Goal: Transaction & Acquisition: Obtain resource

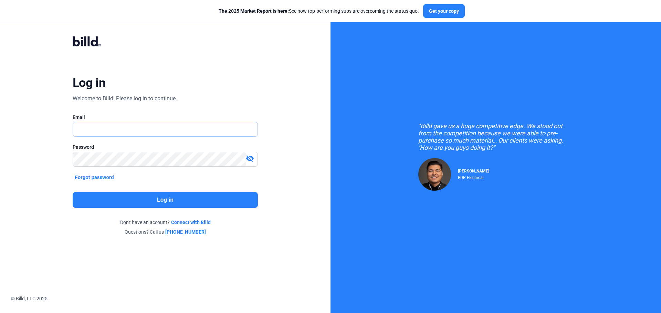
type input "[DOMAIN_NAME][EMAIL_ADDRESS][DOMAIN_NAME]"
click at [194, 199] on button "Log in" at bounding box center [165, 200] width 185 height 16
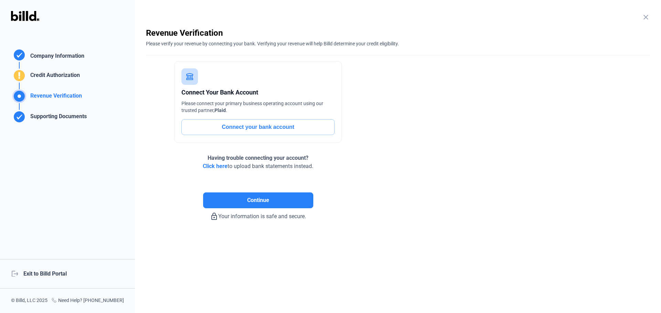
click at [54, 270] on div "logout Exit to Billd Portal" at bounding box center [67, 274] width 135 height 30
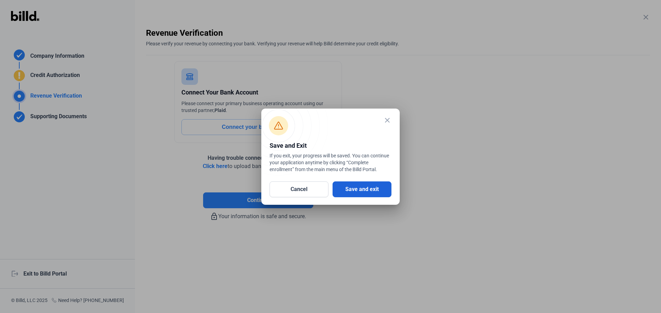
click at [354, 187] on button "Save and exit" at bounding box center [361, 190] width 59 height 16
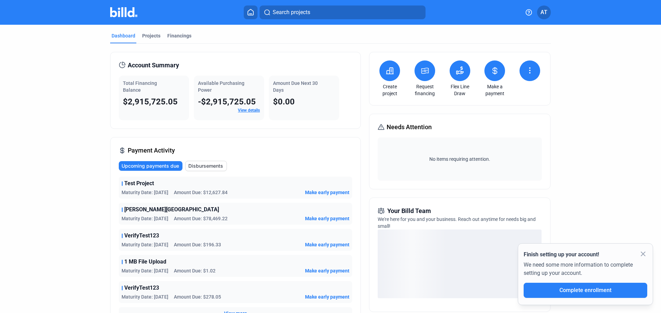
click at [407, 127] on span "Needs Attention" at bounding box center [408, 127] width 45 height 10
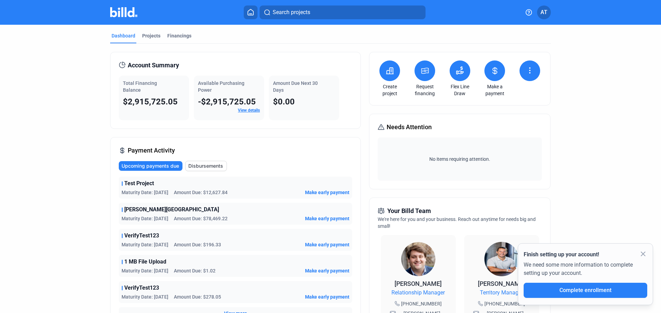
click at [407, 130] on span "Needs Attention" at bounding box center [408, 127] width 45 height 10
click at [398, 129] on span "Needs Attention" at bounding box center [408, 127] width 45 height 10
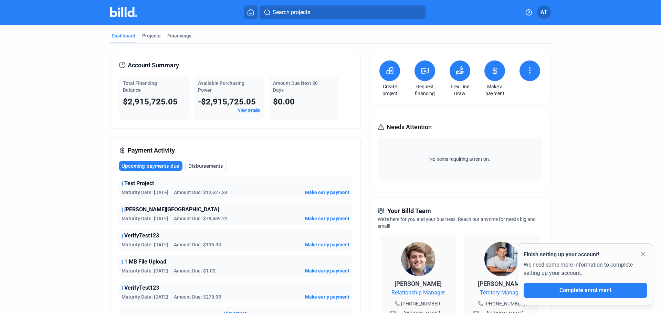
click at [599, 114] on dashboard "Dashboard Projects Financings Account Summary Total Financing Balance $2,915,72…" at bounding box center [330, 263] width 595 height 476
click at [602, 90] on dashboard "Dashboard Projects Financings Account Summary Total Financing Balance $2,915,72…" at bounding box center [330, 263] width 595 height 476
click at [149, 34] on div "Projects" at bounding box center [151, 35] width 18 height 7
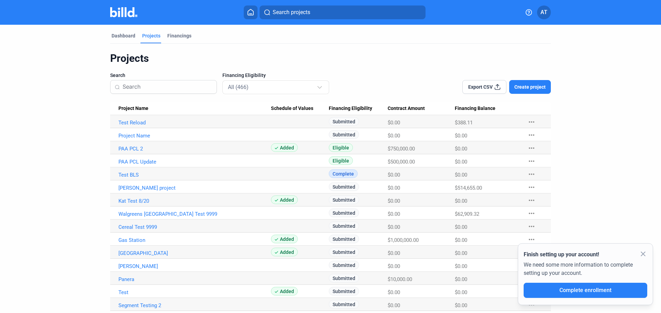
click at [533, 122] on mat-icon "more_horiz" at bounding box center [531, 122] width 8 height 8
click at [545, 139] on button "+ Material Financing" at bounding box center [567, 136] width 96 height 17
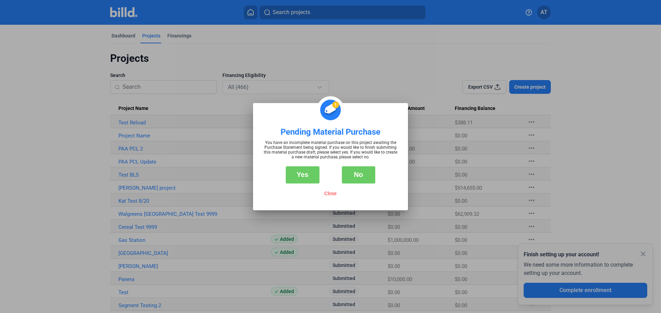
click at [359, 177] on button "No" at bounding box center [359, 175] width 34 height 17
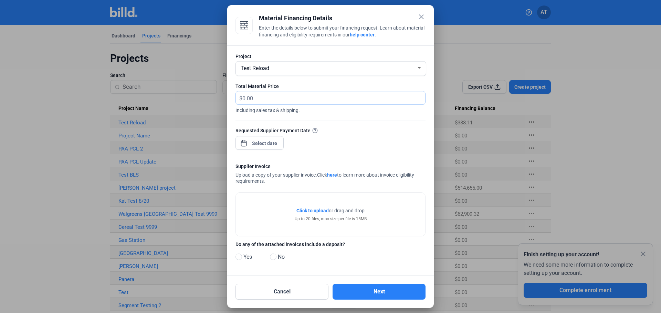
click at [292, 102] on input "text" at bounding box center [329, 98] width 175 height 13
type input "200"
click at [263, 145] on div "close Material Financing Details Enter the details below to submit your financi…" at bounding box center [330, 156] width 661 height 313
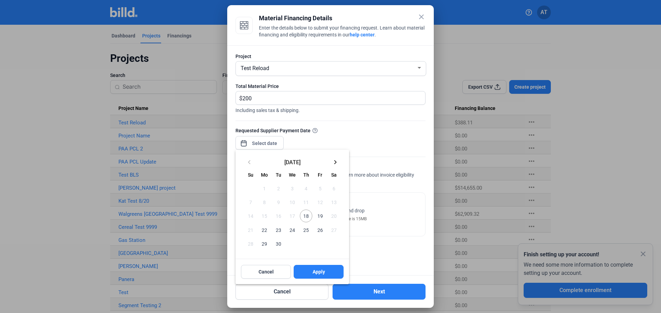
click at [295, 230] on span "24" at bounding box center [292, 230] width 12 height 12
click at [312, 270] on span "Apply" at bounding box center [318, 272] width 12 height 7
click at [369, 183] on div at bounding box center [330, 156] width 661 height 313
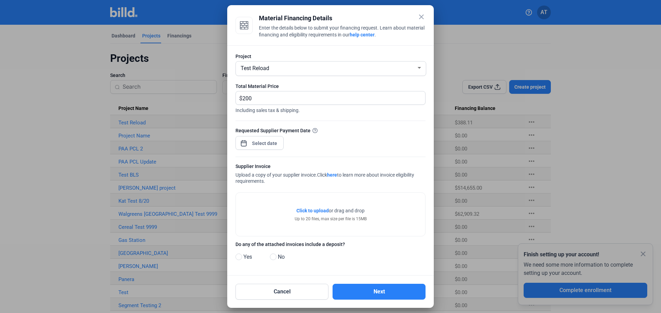
click at [321, 207] on span "Click to upload Tap to upload" at bounding box center [312, 210] width 32 height 7
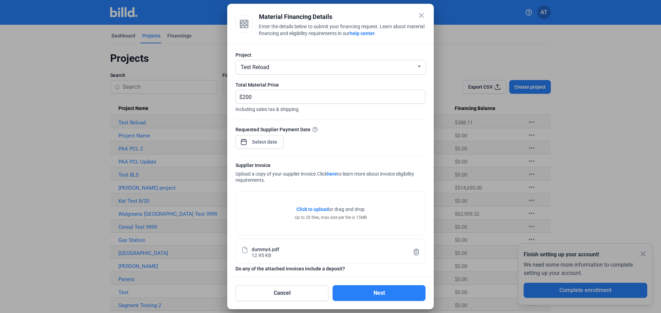
scroll to position [24, 0]
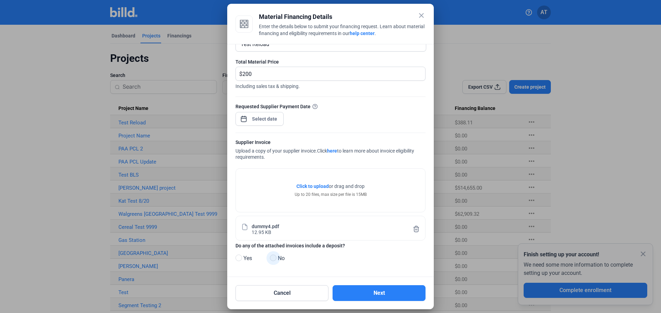
click at [276, 260] on span at bounding box center [273, 258] width 7 height 7
click at [275, 260] on input "No" at bounding box center [272, 258] width 5 height 5
radio input "true"
click at [396, 118] on div "Requested Supplier Payment Date" at bounding box center [330, 118] width 190 height 30
click at [394, 295] on button "Next" at bounding box center [378, 294] width 93 height 16
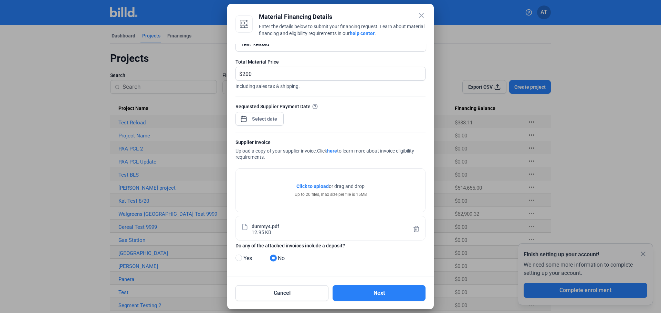
scroll to position [0, 0]
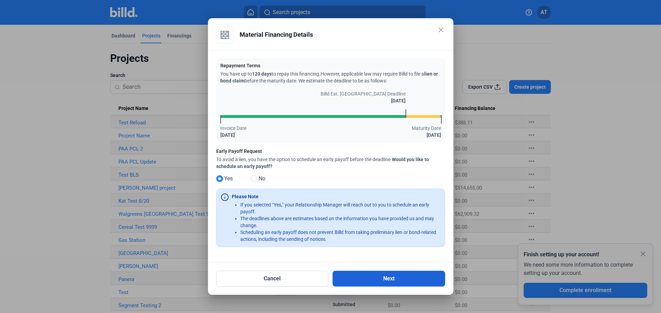
click at [398, 278] on button "Next" at bounding box center [388, 279] width 113 height 16
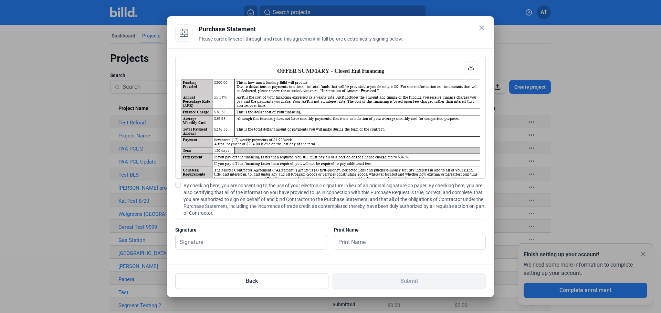
scroll to position [0, 0]
click at [220, 197] on span "By checking here, you are consenting to the use of your electronic signature in…" at bounding box center [334, 199] width 302 height 34
click at [0, 0] on input "By checking here, you are consenting to the use of your electronic signature in…" at bounding box center [0, 0] width 0 height 0
click at [216, 247] on input "text" at bounding box center [246, 242] width 143 height 14
type input "Test"
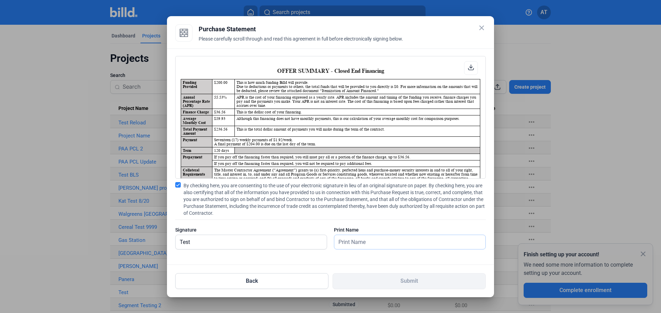
click at [382, 237] on input "text" at bounding box center [409, 242] width 151 height 14
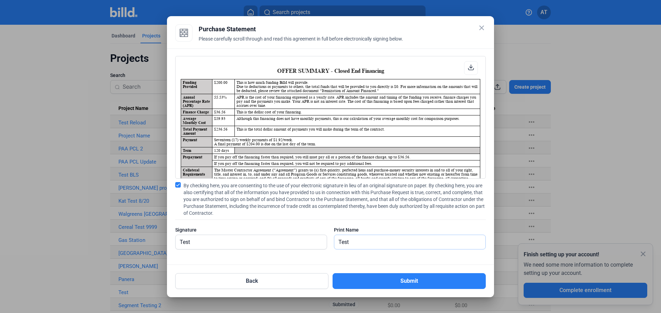
type input "Test"
click at [323, 264] on div "OFFER SUMMARY - Closed End Financing Funding Provided $200.00 This is how much …" at bounding box center [330, 157] width 327 height 217
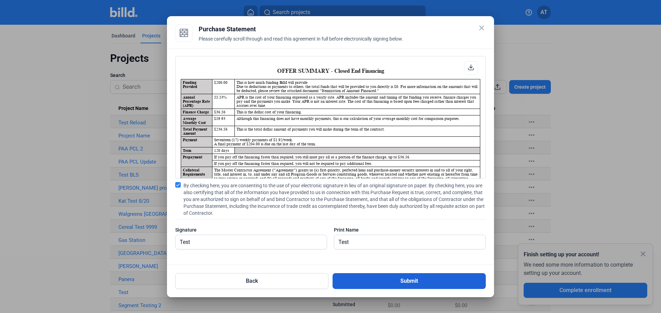
click at [378, 280] on button "Submit" at bounding box center [408, 282] width 153 height 16
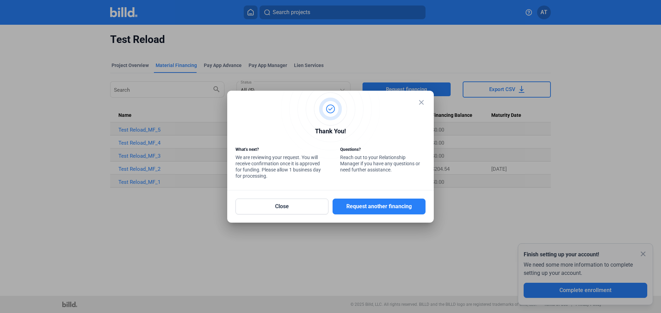
click at [421, 102] on mat-icon "close" at bounding box center [421, 102] width 8 height 8
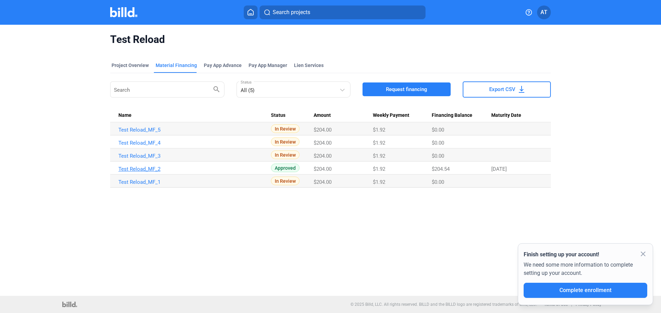
click at [146, 171] on link "Test Reload_MF_2" at bounding box center [194, 169] width 152 height 6
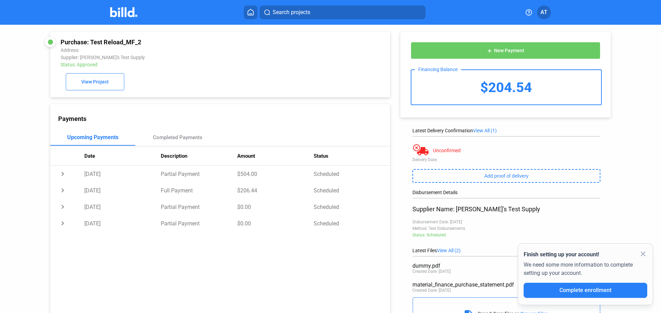
drag, startPoint x: 480, startPoint y: 85, endPoint x: 539, endPoint y: 89, distance: 58.6
click at [539, 89] on div "$204.54" at bounding box center [506, 87] width 190 height 34
click at [254, 11] on icon at bounding box center [250, 12] width 7 height 7
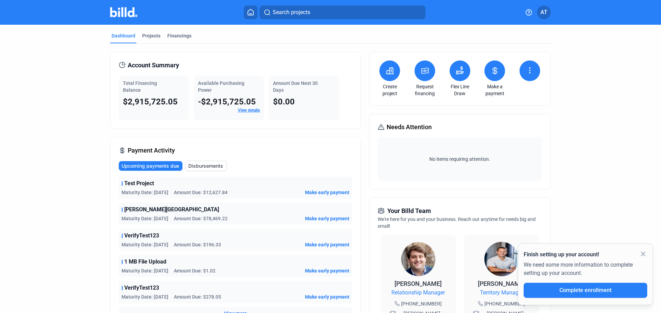
click at [423, 70] on icon at bounding box center [424, 71] width 9 height 8
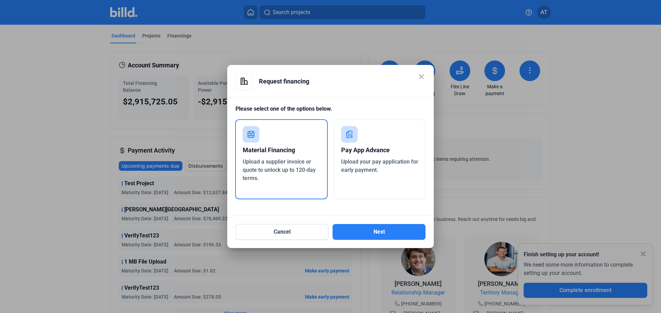
click at [397, 177] on div "Pay App Advance Upload your pay application for early payment." at bounding box center [380, 159] width 92 height 79
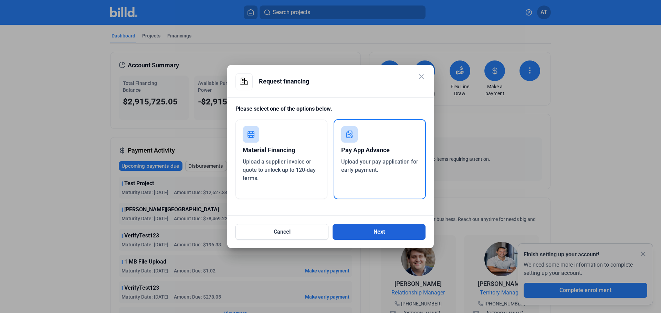
click at [403, 229] on button "Next" at bounding box center [378, 232] width 93 height 16
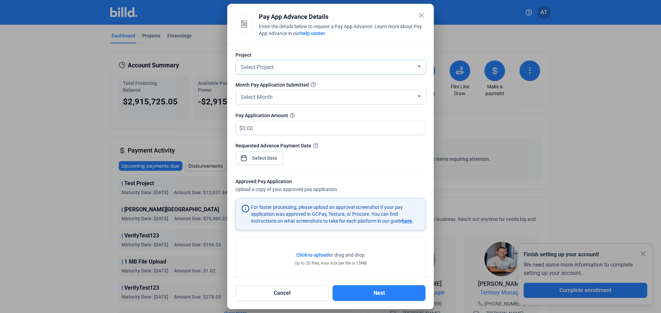
click at [313, 66] on div "Select Project" at bounding box center [327, 67] width 177 height 10
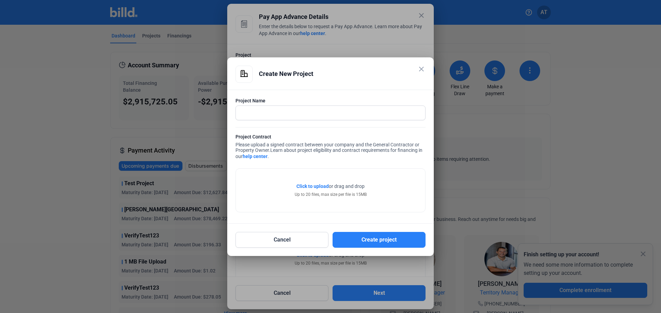
click at [422, 68] on mat-icon "close" at bounding box center [421, 69] width 8 height 8
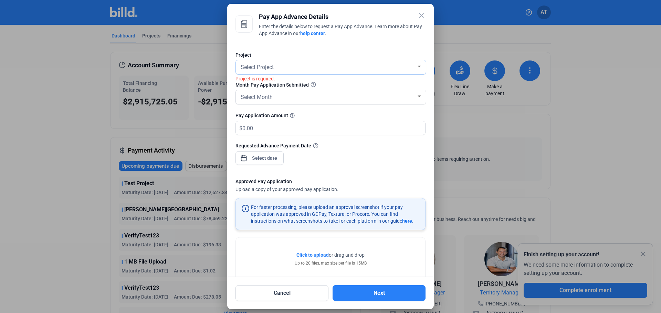
click at [355, 66] on div "Select Project" at bounding box center [327, 67] width 177 height 10
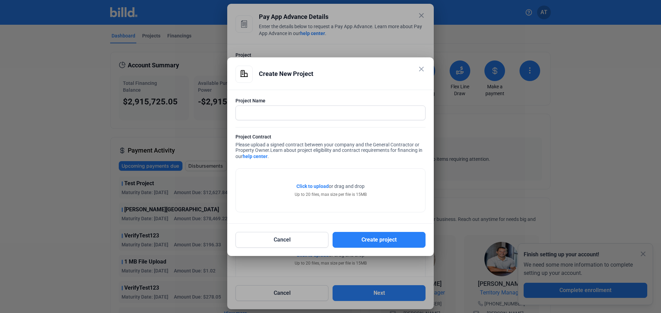
click at [424, 67] on mat-icon "close" at bounding box center [421, 69] width 8 height 8
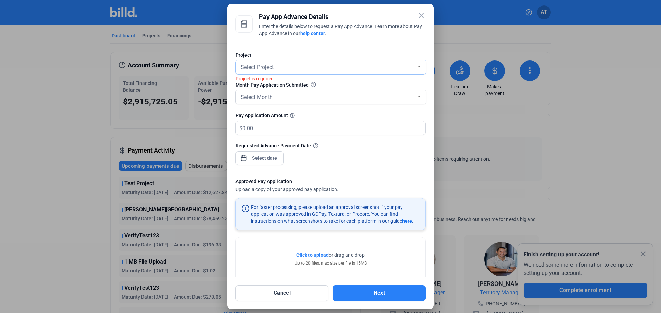
click at [407, 68] on div "Select Project" at bounding box center [327, 67] width 177 height 10
click at [411, 65] on div "PAA PCL 2" at bounding box center [327, 67] width 177 height 10
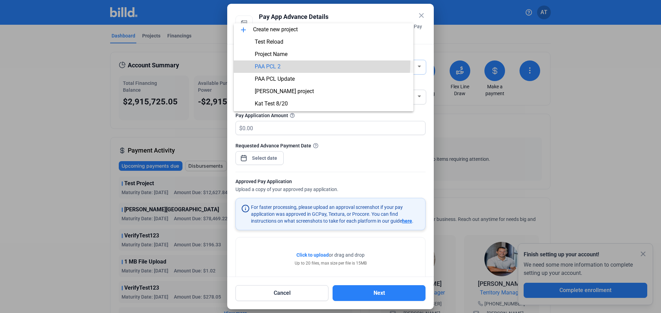
click at [255, 63] on span "PAA PCL 2" at bounding box center [323, 67] width 169 height 12
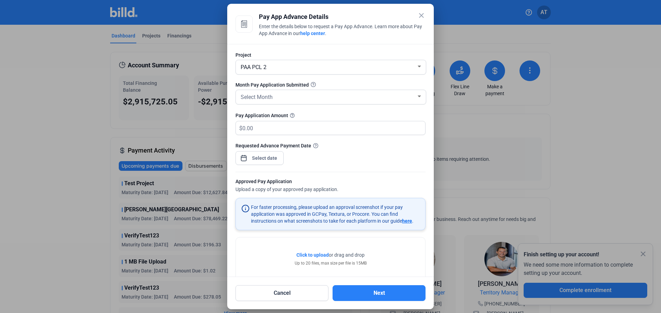
click at [422, 15] on mat-icon "close" at bounding box center [421, 15] width 8 height 8
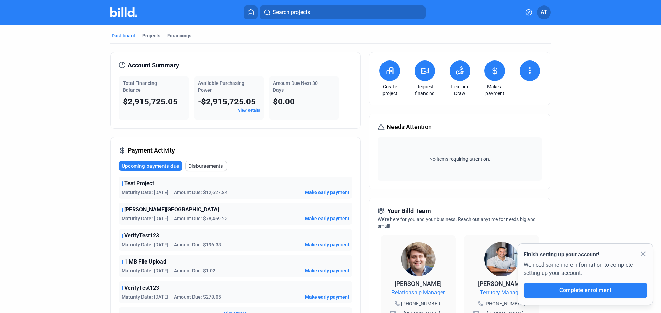
click at [148, 37] on div "Projects" at bounding box center [151, 35] width 18 height 7
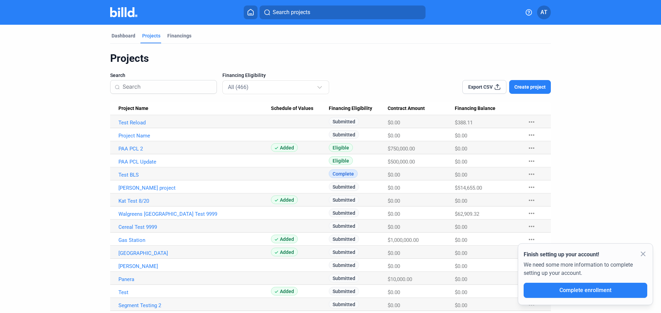
click at [531, 121] on mat-icon "more_horiz" at bounding box center [531, 122] width 8 height 8
click at [555, 156] on button "+ Pay App Advance" at bounding box center [567, 153] width 96 height 17
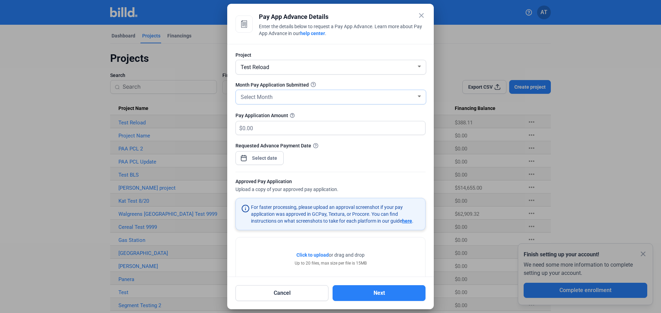
click at [285, 94] on div "Select Month" at bounding box center [327, 97] width 177 height 10
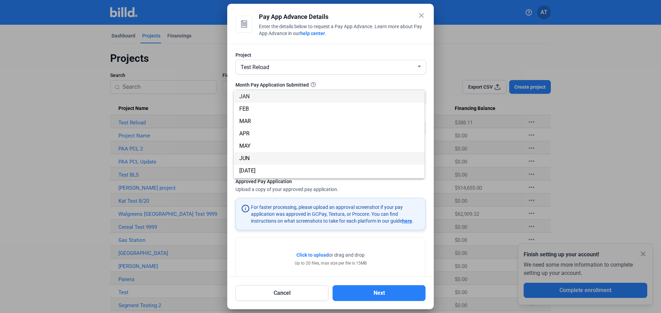
click at [286, 164] on span "JUN" at bounding box center [329, 158] width 180 height 12
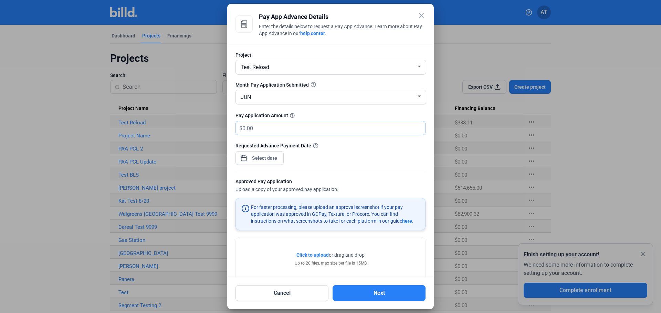
click at [274, 126] on input "text" at bounding box center [329, 127] width 175 height 13
type input "200"
click at [267, 158] on div "close Pay App Advance Details Enter the details below to request a Pay App Adva…" at bounding box center [330, 156] width 661 height 313
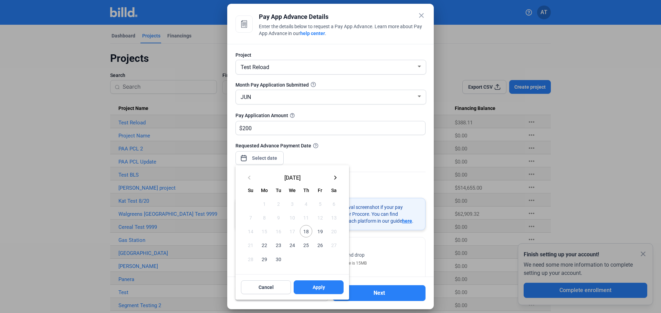
click at [291, 246] on span "24" at bounding box center [292, 245] width 12 height 12
click at [327, 294] on button "Apply" at bounding box center [319, 288] width 50 height 14
click at [321, 285] on span "Apply" at bounding box center [318, 287] width 12 height 7
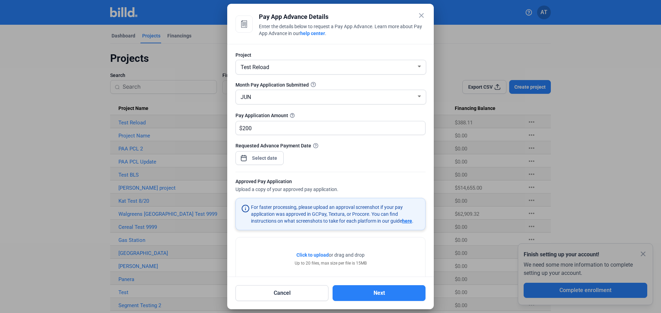
click at [315, 256] on span "Click to upload" at bounding box center [312, 256] width 32 height 6
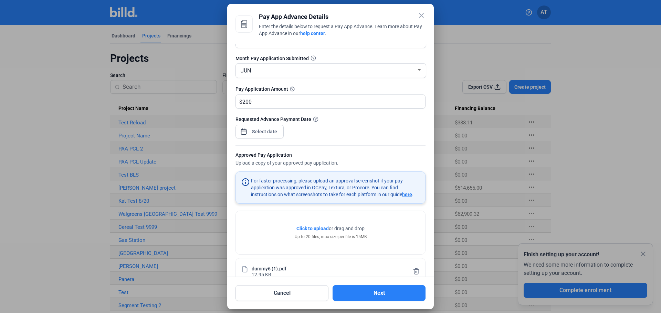
scroll to position [42, 0]
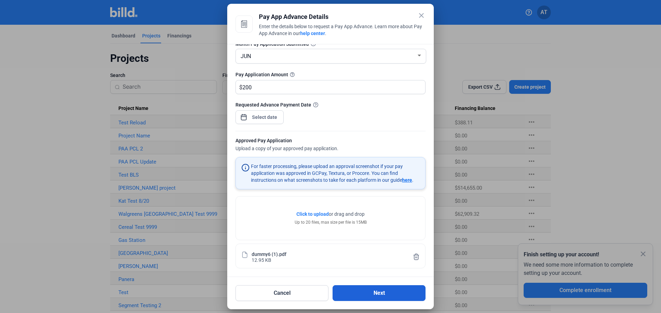
click at [385, 288] on button "Next" at bounding box center [378, 294] width 93 height 16
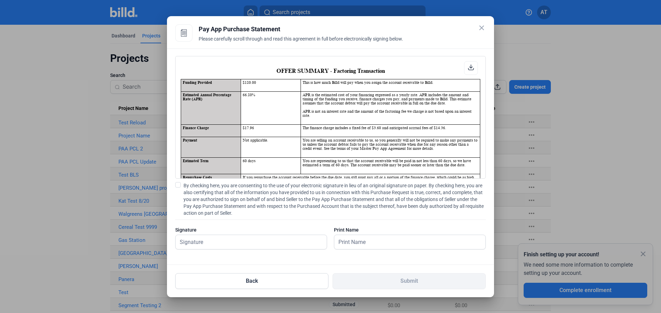
scroll to position [0, 0]
drag, startPoint x: 227, startPoint y: 193, endPoint x: 217, endPoint y: 239, distance: 46.8
click at [227, 193] on span "By checking here, you are consenting to the use of your electronic signature in…" at bounding box center [334, 199] width 302 height 34
click at [0, 0] on input "By checking here, you are consenting to the use of your electronic signature in…" at bounding box center [0, 0] width 0 height 0
click at [217, 239] on input "text" at bounding box center [246, 242] width 143 height 14
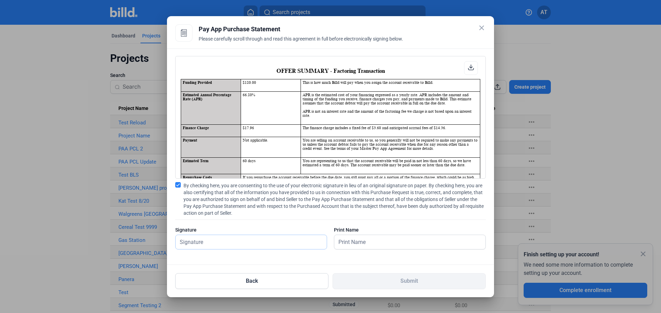
type input "Test"
click at [361, 243] on input "text" at bounding box center [405, 242] width 143 height 14
type input "Test"
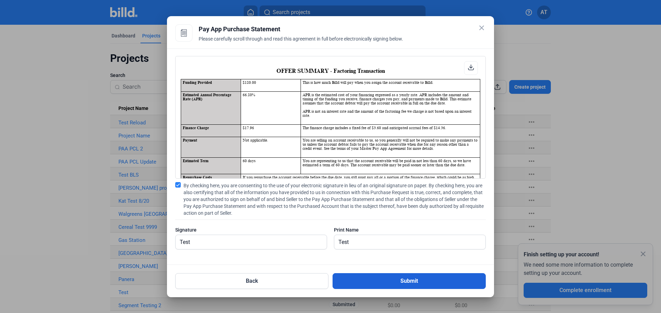
click at [411, 281] on button "Submit" at bounding box center [408, 282] width 153 height 16
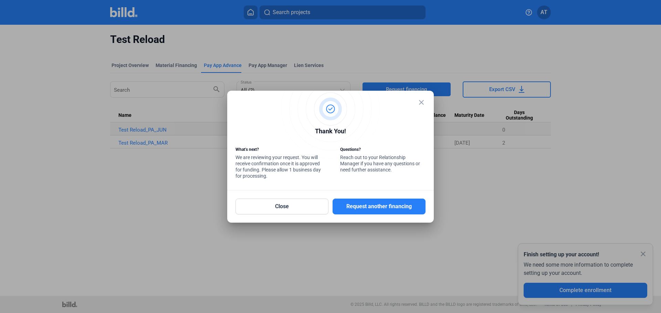
click at [422, 102] on mat-icon "close" at bounding box center [421, 102] width 8 height 8
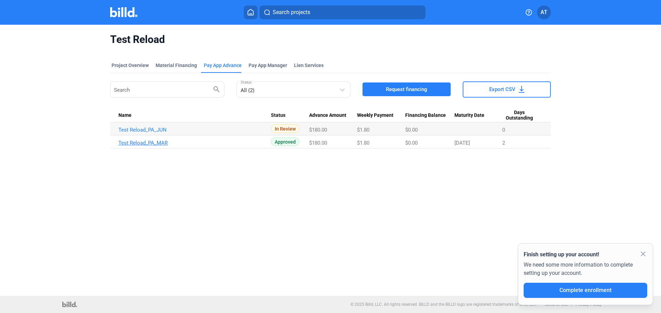
click at [158, 142] on link "Test Reload_PA_MAR" at bounding box center [194, 143] width 152 height 6
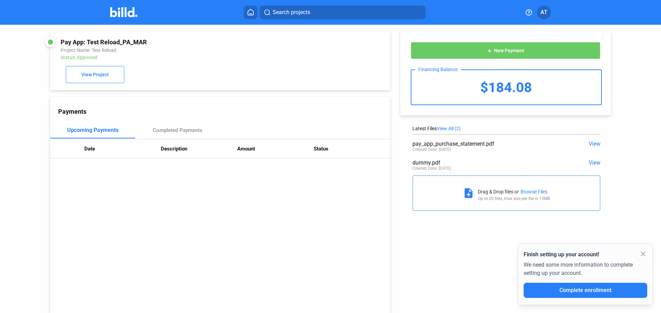
click at [253, 10] on icon at bounding box center [250, 12] width 7 height 7
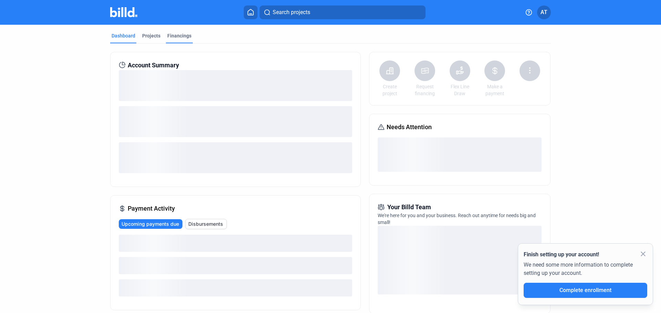
click at [171, 34] on div "Financings" at bounding box center [179, 35] width 24 height 7
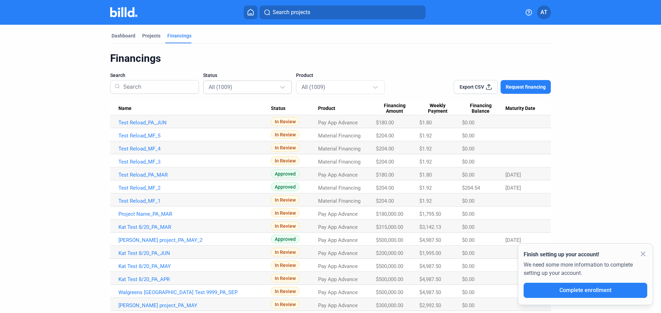
click at [253, 87] on div "All (1009)" at bounding box center [244, 87] width 71 height 9
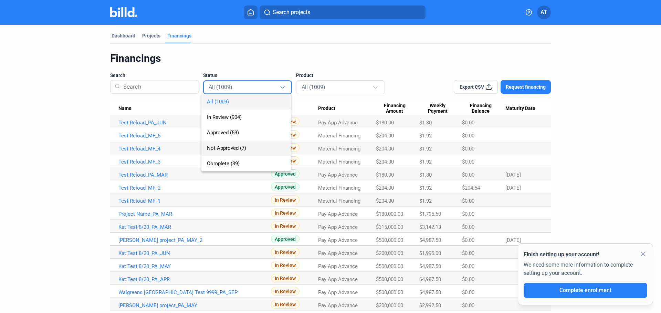
click at [231, 150] on span "Not Approved (7)" at bounding box center [226, 148] width 39 height 6
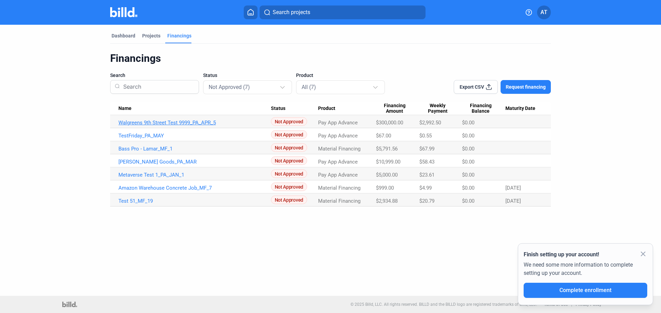
drag, startPoint x: 237, startPoint y: 122, endPoint x: 244, endPoint y: 122, distance: 6.5
click at [244, 122] on td "Walgreens 9th Street Test 9999_PA_APR_5" at bounding box center [190, 121] width 161 height 13
click at [533, 118] on Date at bounding box center [527, 121] width 45 height 13
click at [141, 136] on link "TestFriday_PA_MAY" at bounding box center [194, 136] width 152 height 6
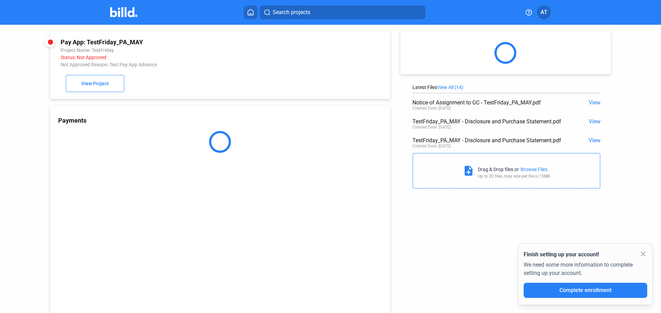
drag, startPoint x: 62, startPoint y: 66, endPoint x: 180, endPoint y: 64, distance: 117.7
click at [180, 64] on div "Not Approved Reason: Test Pay App Advance" at bounding box center [188, 65] width 255 height 6
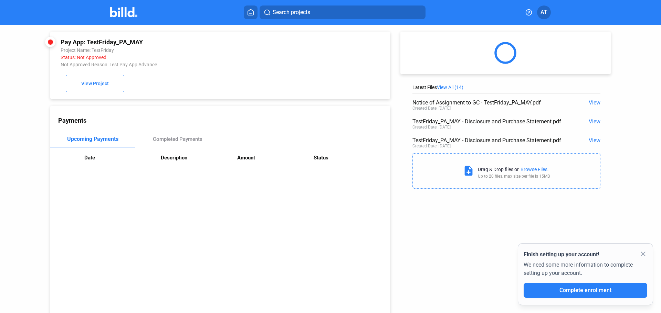
click at [159, 65] on div "Not Approved Reason: Test Pay App Advance" at bounding box center [188, 65] width 255 height 6
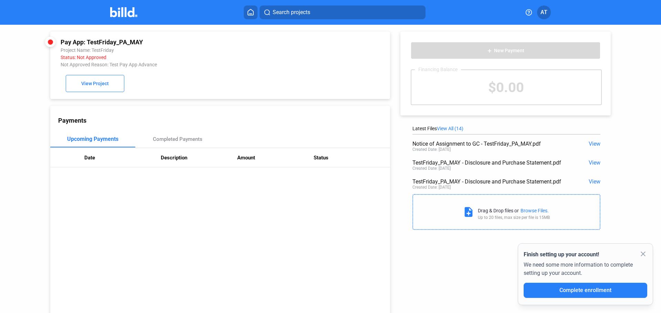
click at [79, 65] on div "Not Approved Reason: Test Pay App Advance" at bounding box center [188, 65] width 255 height 6
drag, startPoint x: 60, startPoint y: 64, endPoint x: 108, endPoint y: 67, distance: 48.3
click at [108, 67] on div "Not Approved Reason: Test Pay App Advance" at bounding box center [188, 65] width 255 height 6
click at [250, 14] on icon at bounding box center [251, 12] width 6 height 6
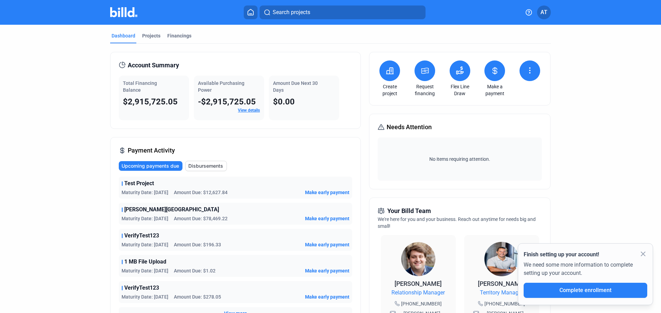
click at [180, 35] on div "Financings" at bounding box center [179, 35] width 24 height 7
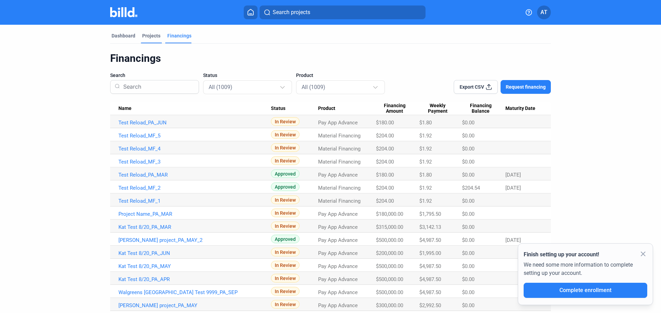
click at [150, 38] on div "Projects" at bounding box center [151, 35] width 18 height 7
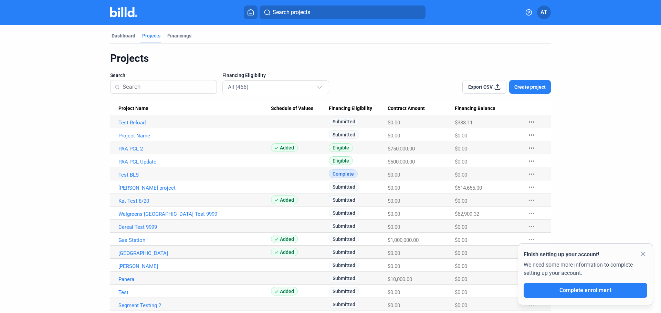
click at [136, 122] on link "Test Reload" at bounding box center [194, 123] width 152 height 6
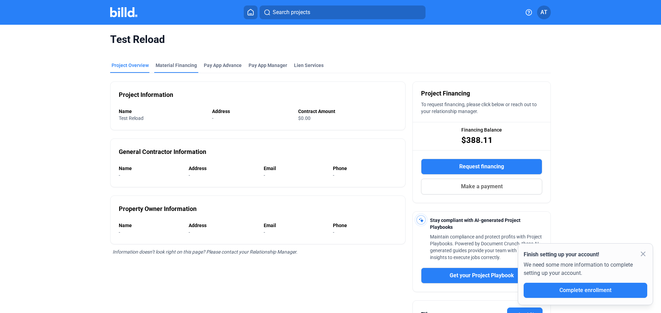
click at [182, 65] on div "Material Financing" at bounding box center [176, 65] width 41 height 7
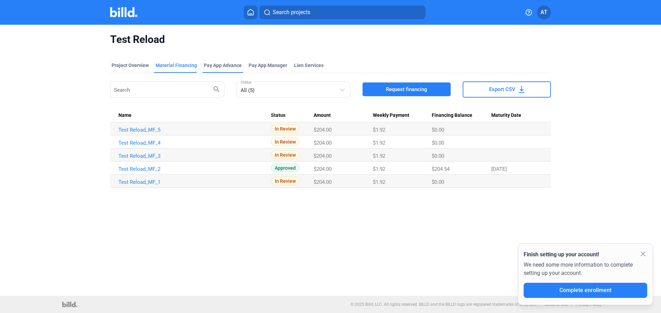
click at [235, 67] on div "Pay App Advance" at bounding box center [223, 65] width 38 height 7
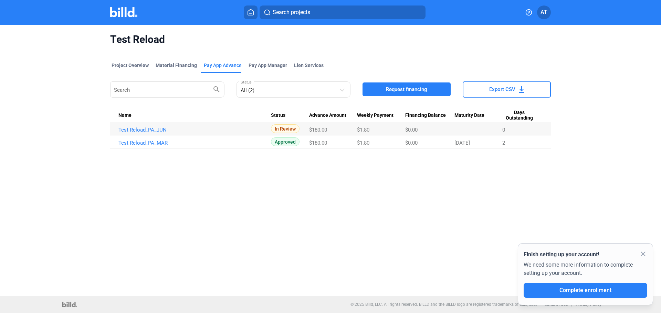
click at [252, 12] on icon at bounding box center [250, 12] width 7 height 7
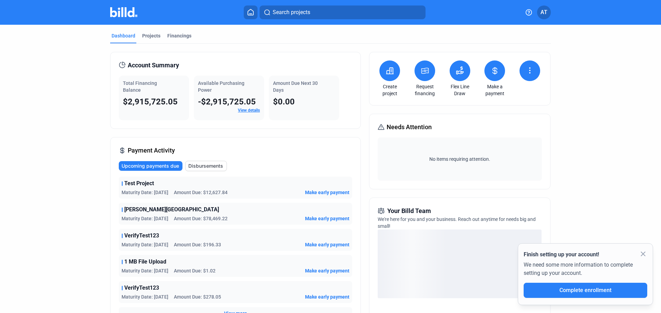
click at [493, 70] on icon at bounding box center [495, 70] width 4 height 7
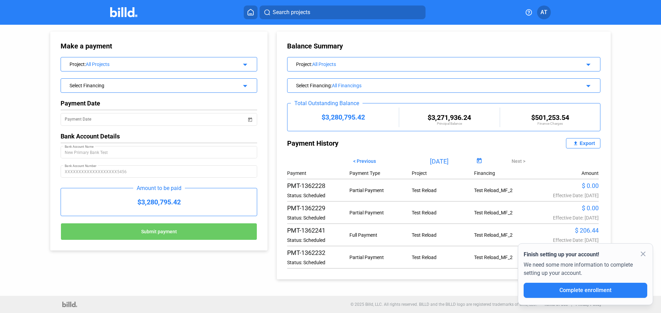
click at [103, 85] on div "Select Financing" at bounding box center [150, 85] width 161 height 7
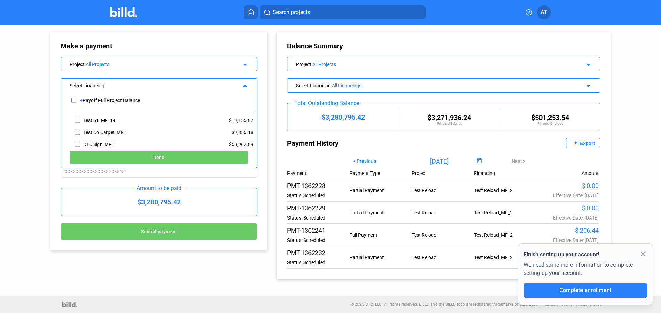
click at [252, 11] on icon at bounding box center [250, 12] width 7 height 7
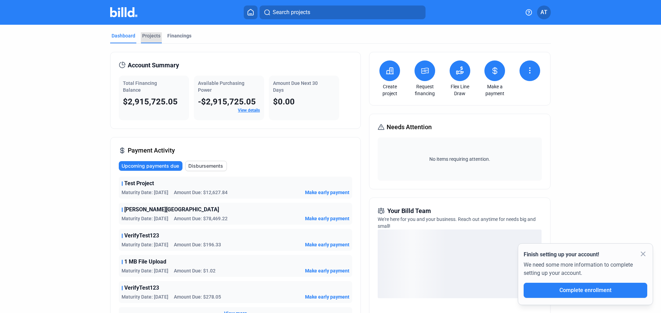
click at [149, 37] on div "Projects" at bounding box center [151, 35] width 18 height 7
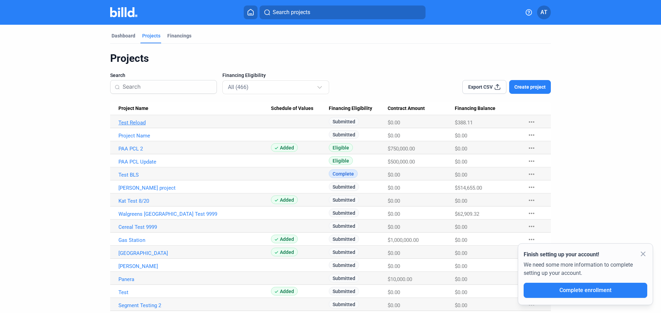
click at [135, 123] on link "Test Reload" at bounding box center [194, 123] width 152 height 6
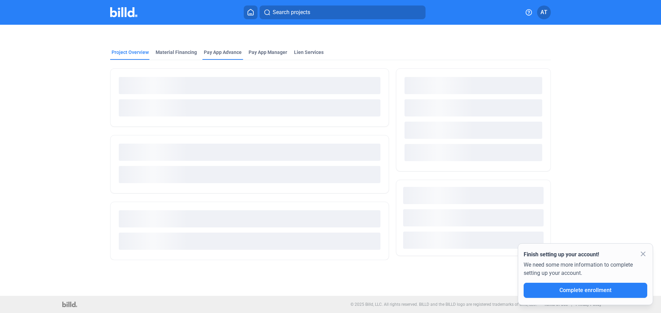
click at [217, 51] on div "Pay App Advance" at bounding box center [223, 52] width 38 height 7
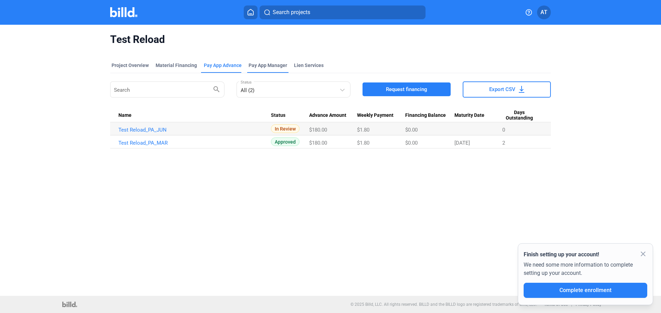
click at [258, 67] on span "Pay App Manager" at bounding box center [267, 65] width 39 height 7
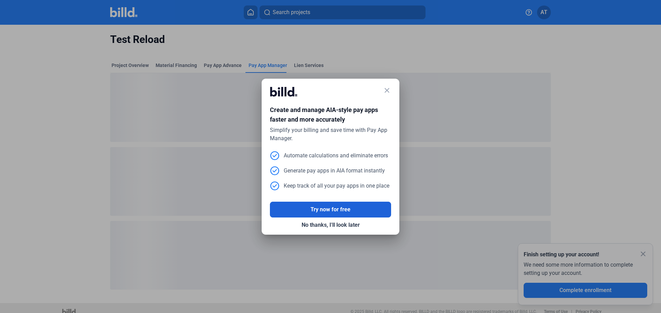
click at [343, 211] on button "Try now for free" at bounding box center [330, 210] width 121 height 16
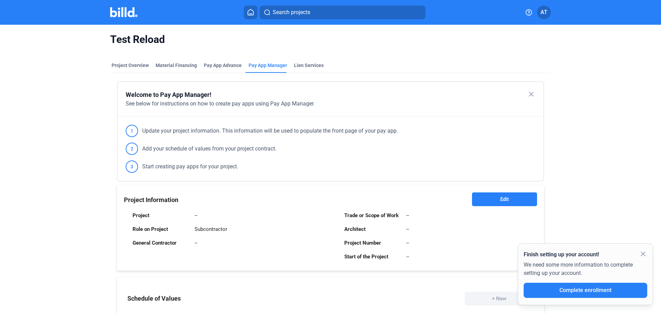
click at [519, 202] on button "Edit" at bounding box center [504, 200] width 65 height 14
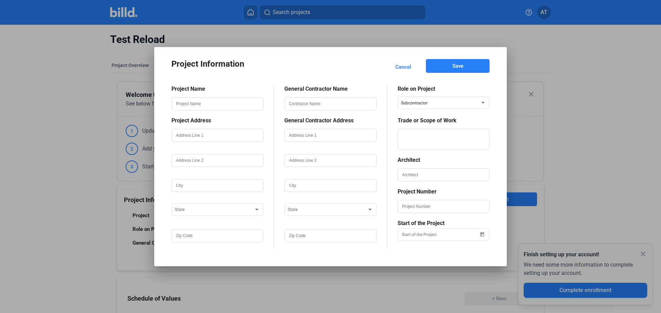
click at [403, 65] on span "Cancel" at bounding box center [403, 67] width 16 height 7
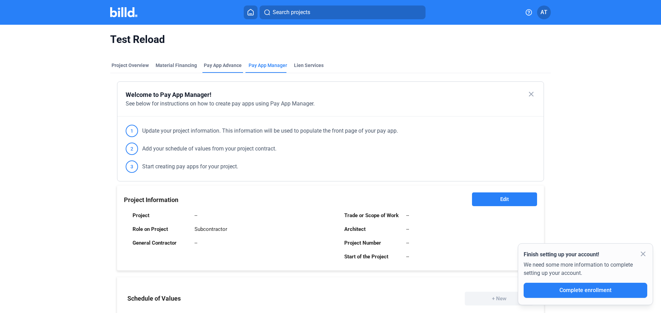
click at [210, 64] on div "Pay App Advance" at bounding box center [223, 65] width 38 height 7
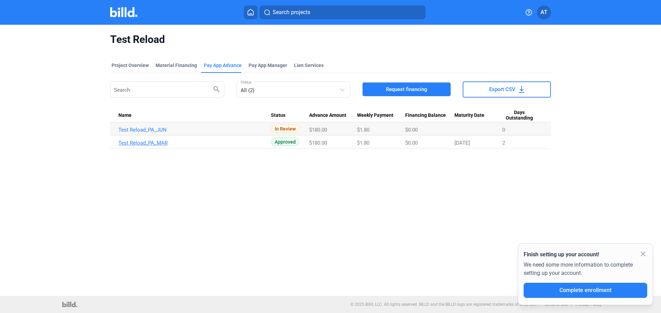
click at [154, 144] on link "Test Reload_PA_MAR" at bounding box center [194, 143] width 152 height 6
